Goal: Transaction & Acquisition: Purchase product/service

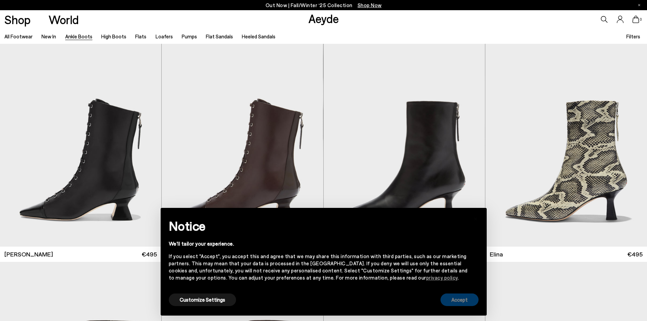
click at [454, 300] on button "Accept" at bounding box center [460, 300] width 38 height 13
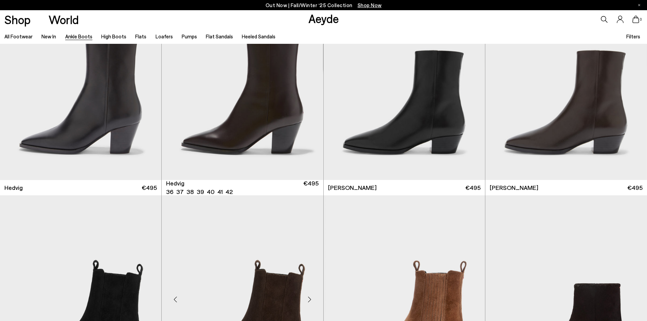
scroll to position [374, 0]
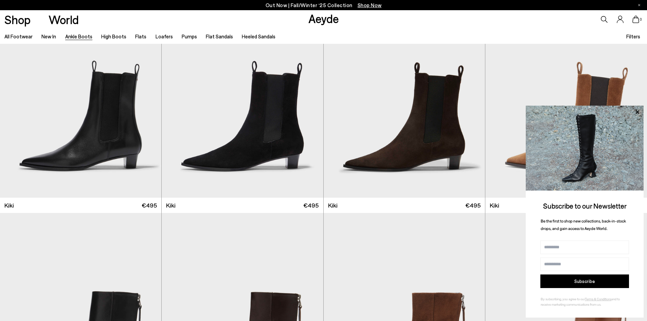
scroll to position [1262, 0]
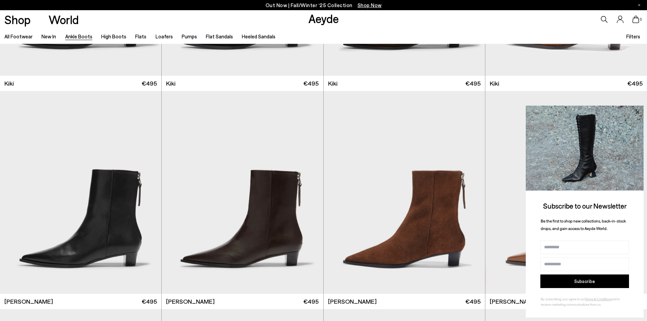
click at [639, 113] on icon at bounding box center [637, 111] width 3 height 3
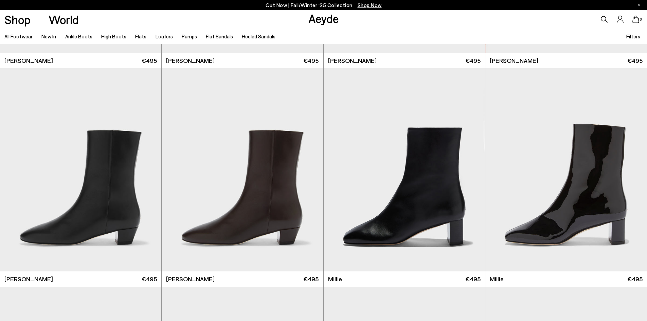
scroll to position [1509, 0]
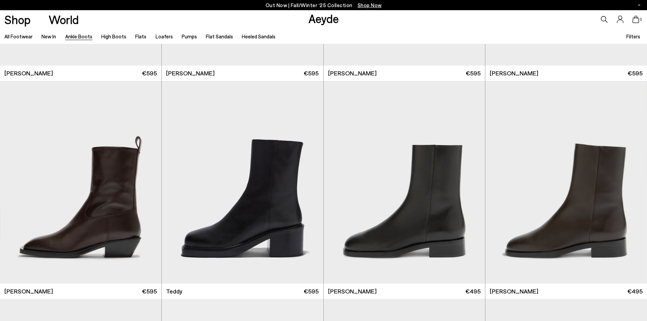
scroll to position [2842, 0]
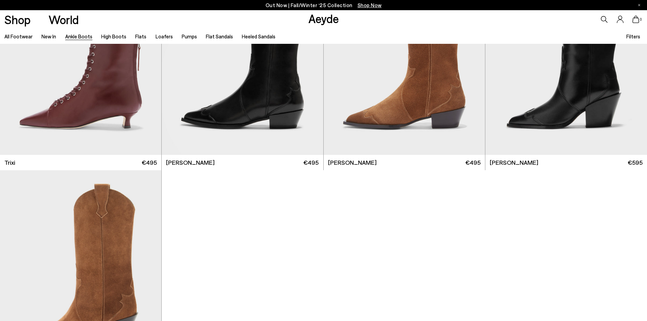
scroll to position [4474, 0]
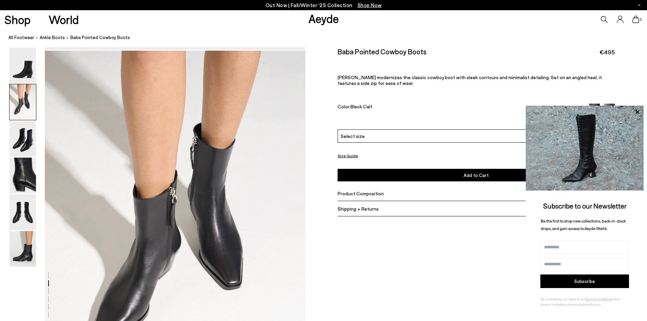
scroll to position [374, 0]
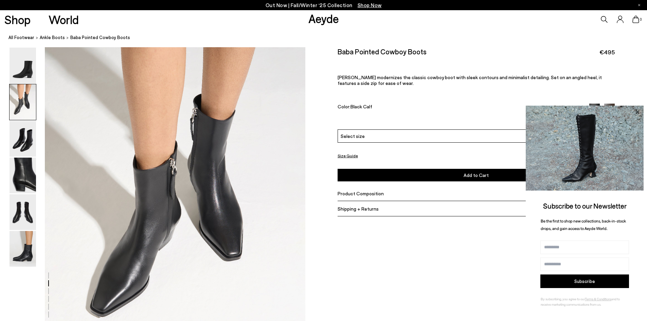
click at [637, 111] on icon at bounding box center [637, 111] width 3 height 3
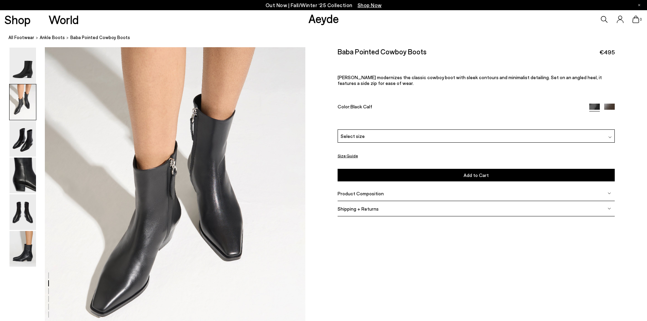
click at [372, 195] on span "Product Composition" at bounding box center [361, 194] width 46 height 6
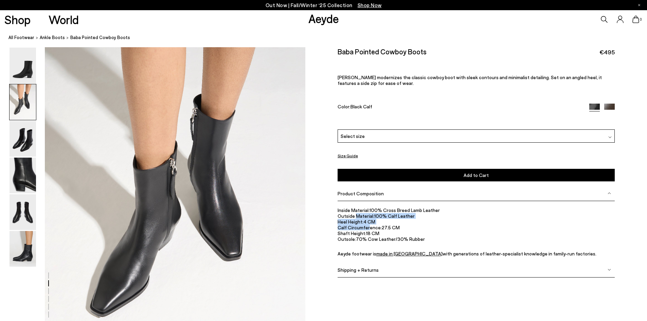
drag, startPoint x: 356, startPoint y: 214, endPoint x: 380, endPoint y: 230, distance: 28.4
click at [375, 229] on ul "Inside Material: 100% Cross Breed Lamb Leather Outside Material: 100% Calf Leat…" at bounding box center [476, 231] width 277 height 49
click at [380, 230] on li "Calf Circumference: 27.5 CM" at bounding box center [476, 228] width 277 height 6
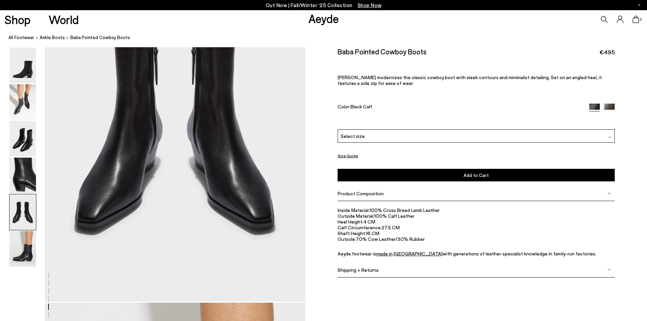
scroll to position [1393, 0]
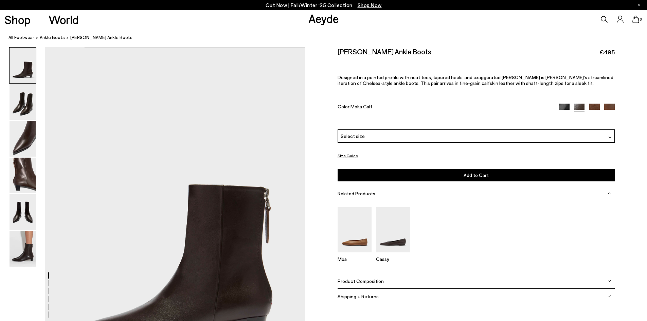
scroll to position [34, 0]
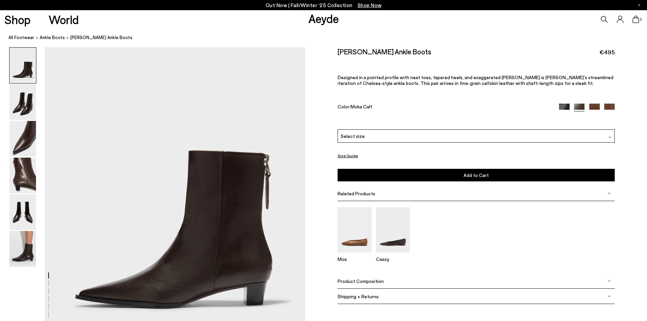
click at [365, 283] on span "Product Composition" at bounding box center [361, 281] width 46 height 6
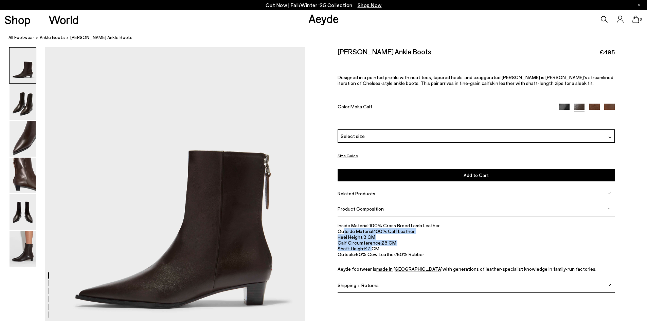
drag, startPoint x: 344, startPoint y: 228, endPoint x: 371, endPoint y: 248, distance: 33.8
click at [371, 248] on ul "Inside Material: 100% Cross Breed Lamb Leather Outside Material: 100% Calf Leat…" at bounding box center [476, 247] width 277 height 49
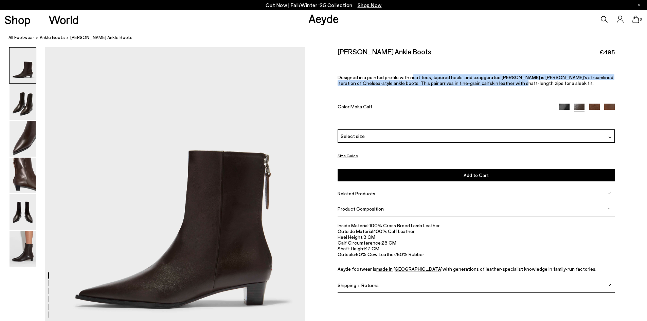
drag, startPoint x: 408, startPoint y: 77, endPoint x: 492, endPoint y: 89, distance: 85.5
click at [480, 88] on div "Harriet Pointed Ankle Boots €495 Designed in a pointed profile with neat toes, …" at bounding box center [476, 88] width 277 height 82
click at [492, 89] on div "Harriet Pointed Ankle Boots €495 Designed in a pointed profile with neat toes, …" at bounding box center [476, 88] width 277 height 82
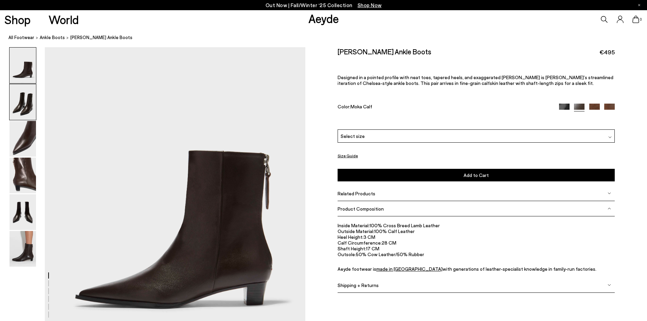
click at [16, 99] on img at bounding box center [23, 102] width 27 height 36
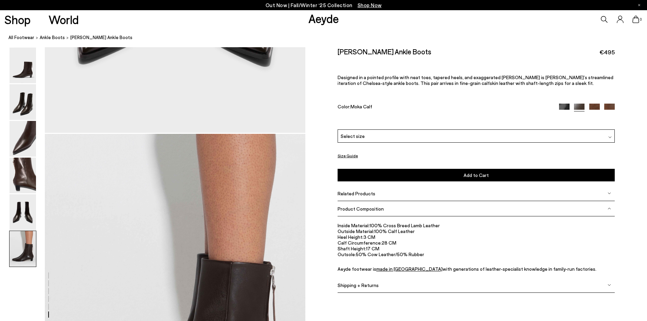
scroll to position [1640, 0]
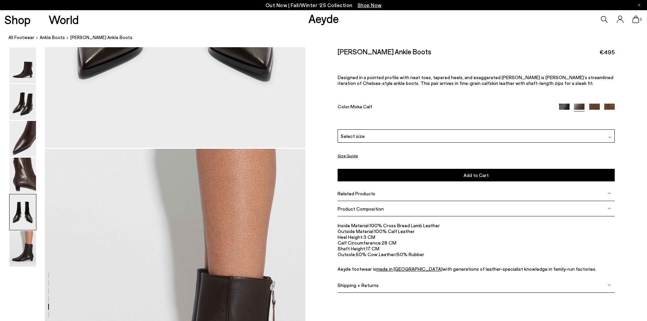
click at [565, 109] on img at bounding box center [564, 109] width 11 height 11
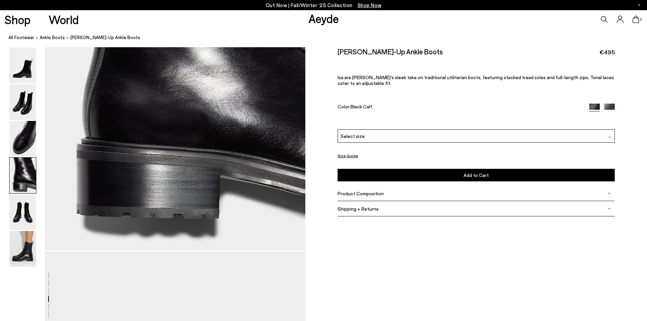
scroll to position [1325, 0]
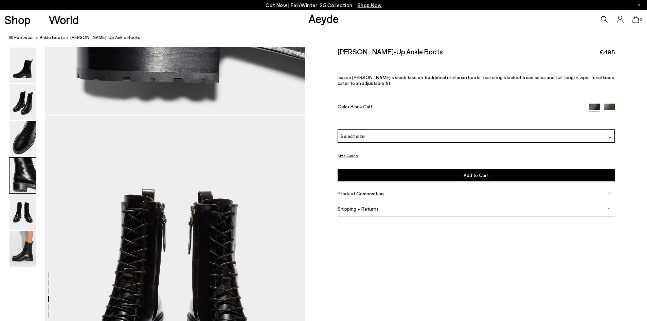
click at [389, 194] on div "Product Composition" at bounding box center [476, 193] width 277 height 15
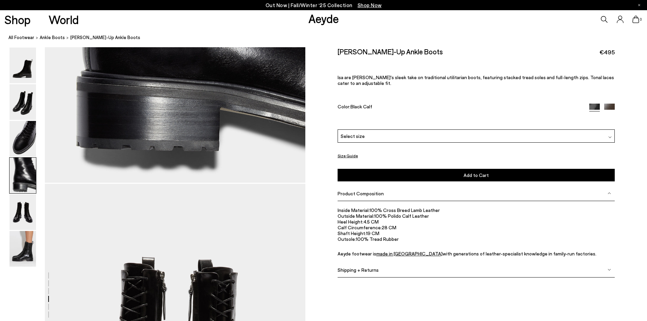
scroll to position [1019, 0]
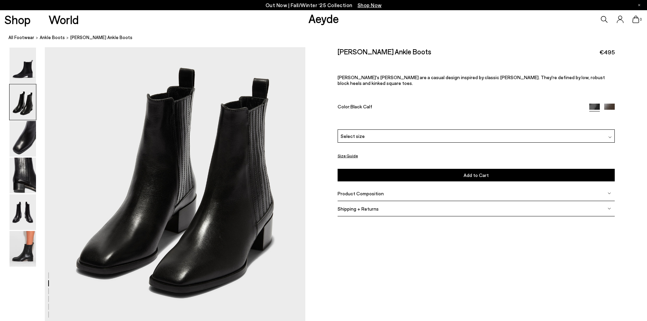
scroll to position [408, 0]
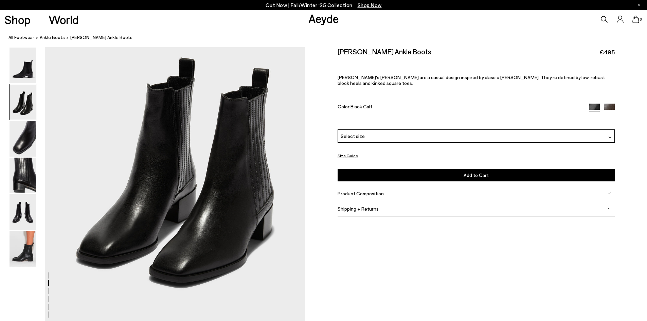
click at [356, 191] on span "Product Composition" at bounding box center [361, 194] width 46 height 6
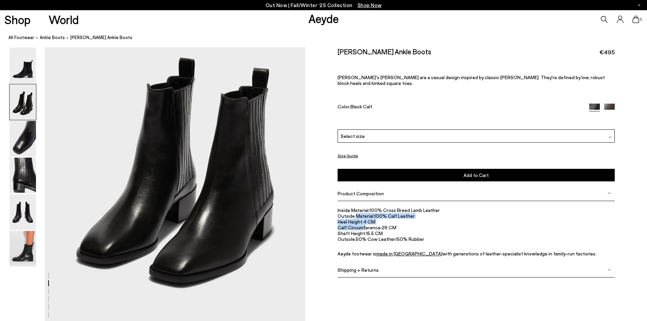
drag, startPoint x: 357, startPoint y: 208, endPoint x: 384, endPoint y: 226, distance: 32.3
click at [374, 224] on ul "Inside Material: 100% Cross Breed Lamb Leather Outside Material: 100% Calf Leat…" at bounding box center [476, 231] width 277 height 49
click at [384, 230] on li "Shaft Height: 15.5 CM" at bounding box center [476, 233] width 277 height 6
click at [609, 104] on img at bounding box center [610, 109] width 11 height 11
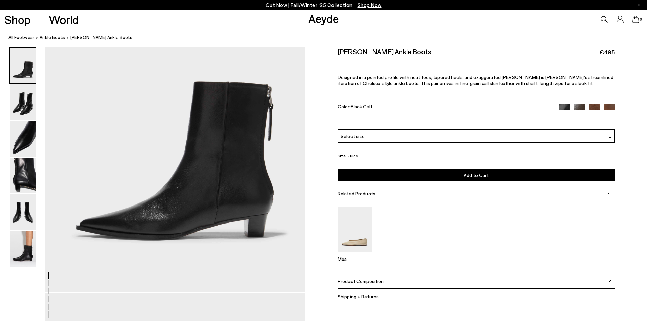
scroll to position [68, 0]
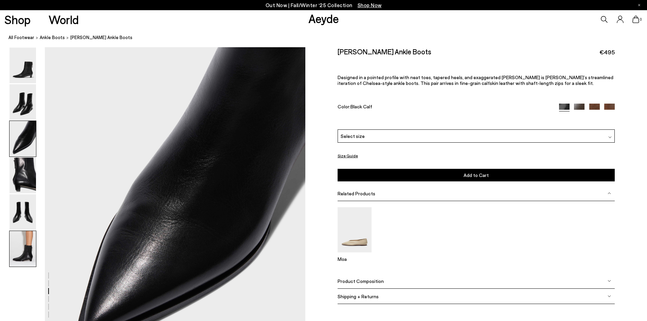
click at [21, 243] on img at bounding box center [23, 249] width 27 height 36
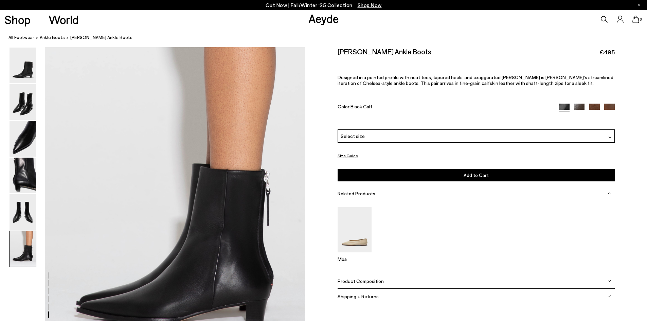
scroll to position [1789, 0]
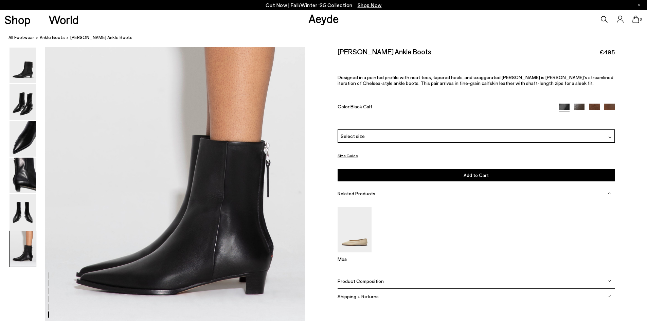
click at [595, 107] on img at bounding box center [595, 109] width 11 height 11
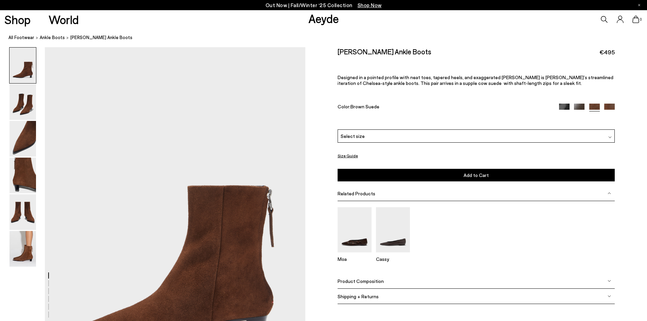
click at [609, 107] on img at bounding box center [610, 109] width 11 height 11
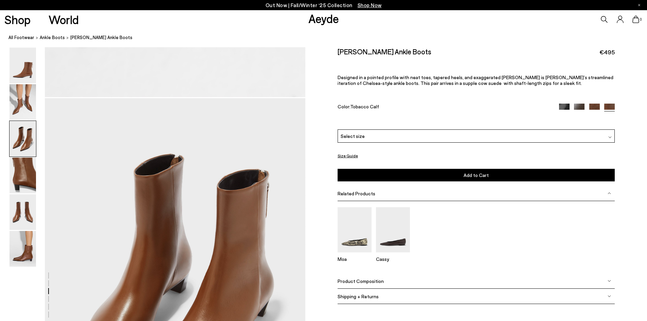
scroll to position [883, 0]
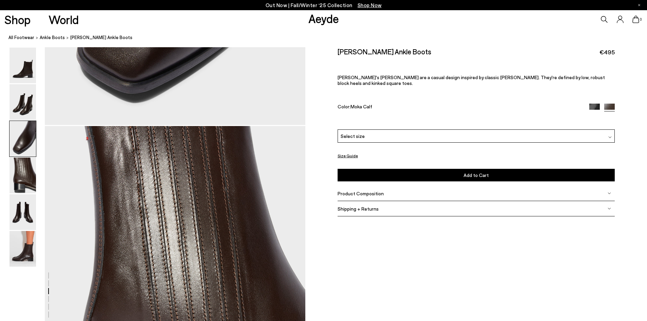
scroll to position [1087, 0]
